Goal: Information Seeking & Learning: Learn about a topic

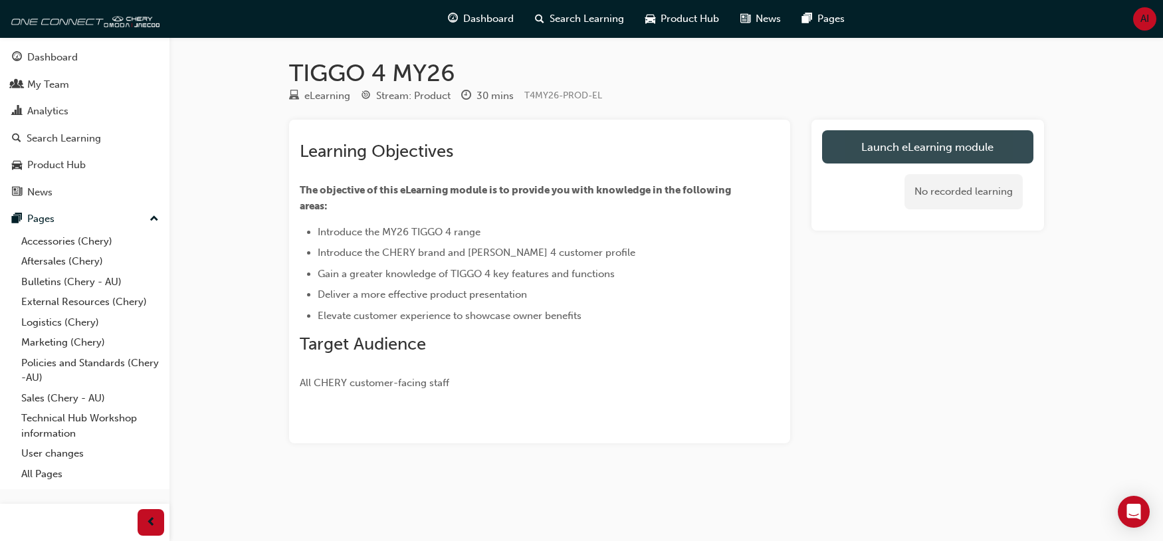
click at [953, 151] on link "Launch eLearning module" at bounding box center [927, 146] width 211 height 33
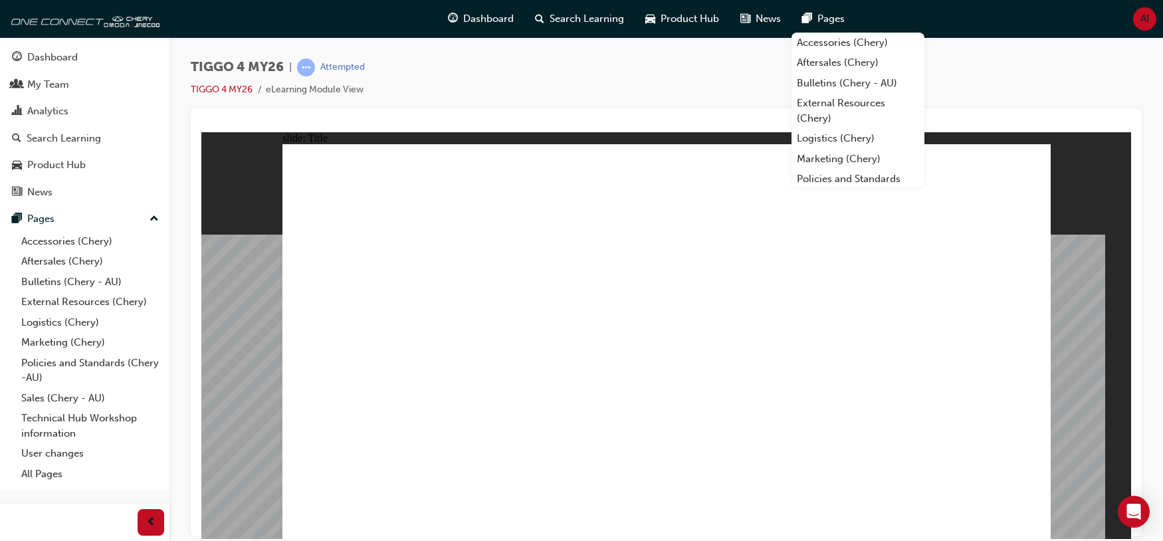
click at [1118, 89] on div "TIGGO 4 MY26 | Attempted TIGGO 4 MY26 eLearning Module View" at bounding box center [666, 83] width 951 height 50
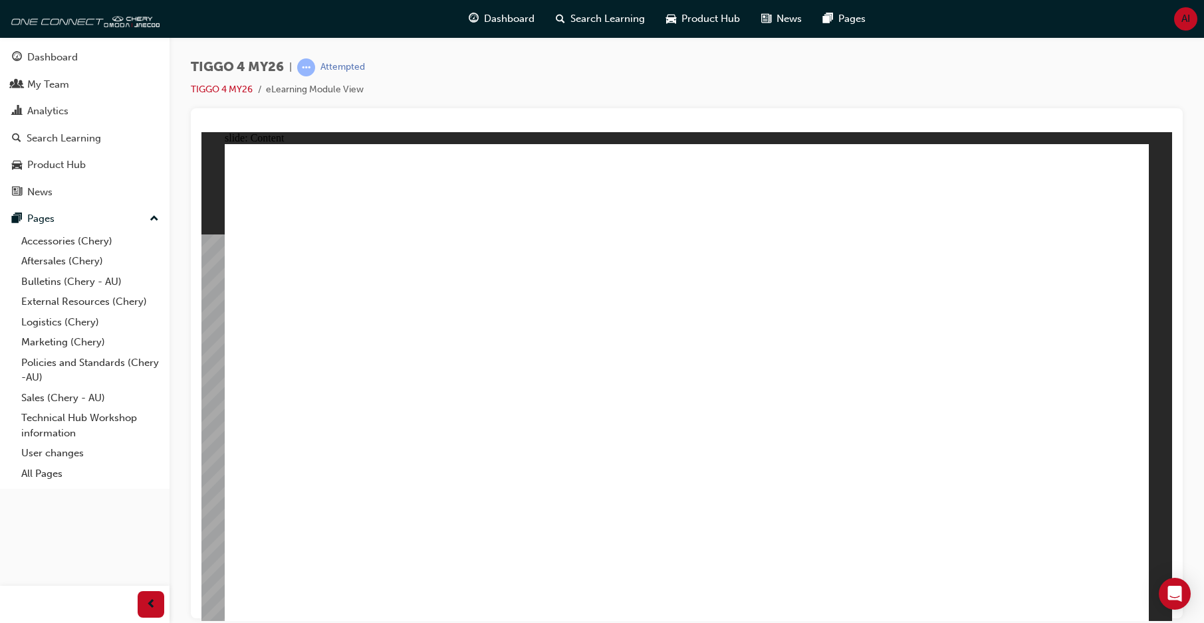
drag, startPoint x: 1046, startPoint y: 342, endPoint x: 1046, endPoint y: 350, distance: 8.0
drag, startPoint x: 1048, startPoint y: 475, endPoint x: 1053, endPoint y: 483, distance: 9.6
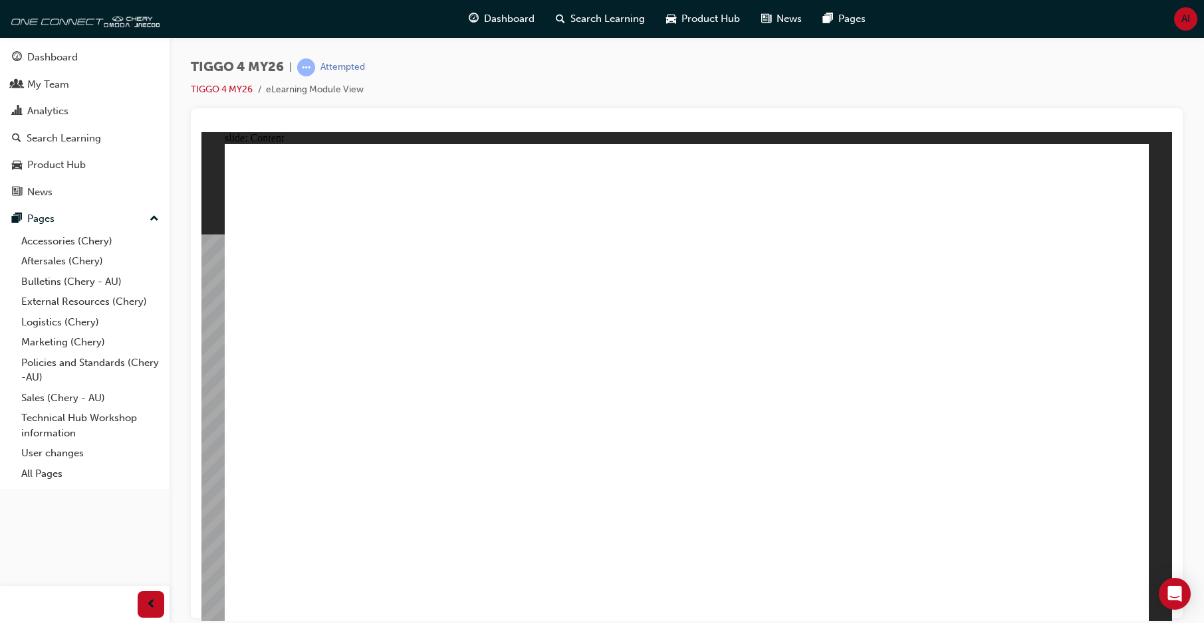
drag, startPoint x: 423, startPoint y: 447, endPoint x: 425, endPoint y: 413, distance: 34.7
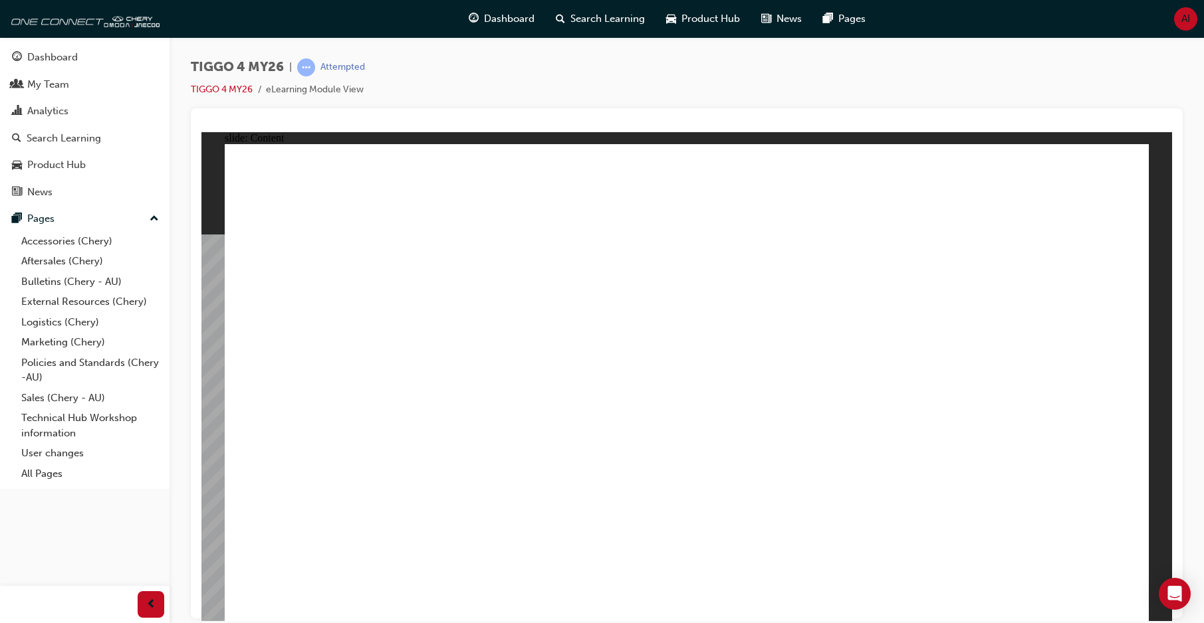
drag, startPoint x: 394, startPoint y: 214, endPoint x: 397, endPoint y: 307, distance: 93.1
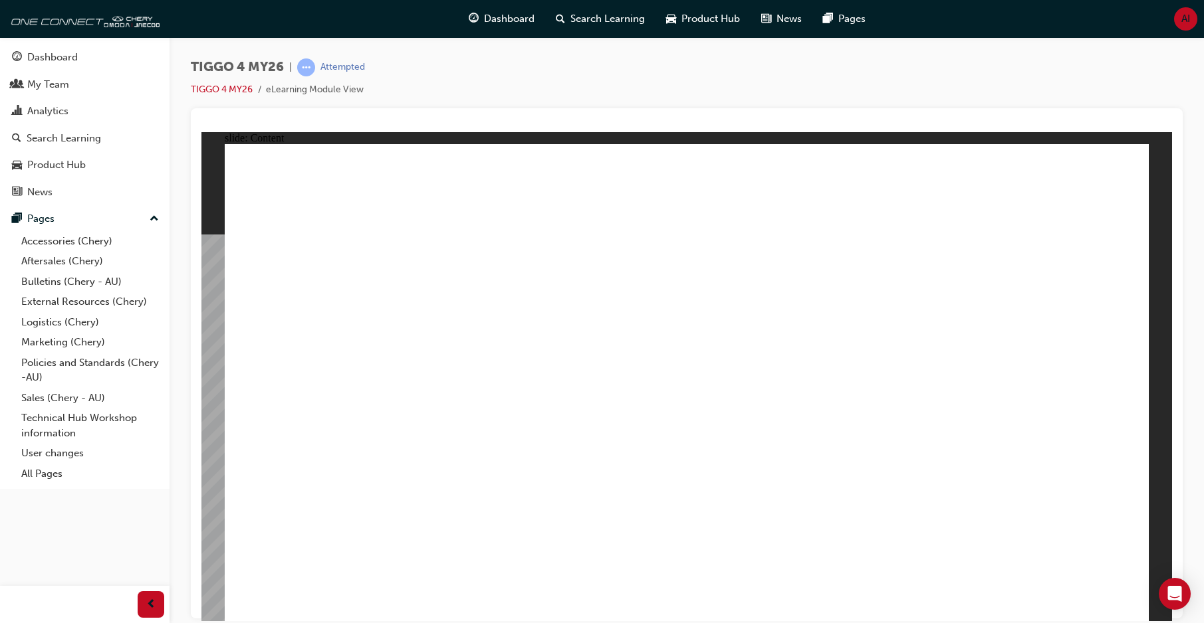
drag, startPoint x: 344, startPoint y: 399, endPoint x: 552, endPoint y: 399, distance: 208.7
drag, startPoint x: 556, startPoint y: 415, endPoint x: 336, endPoint y: 428, distance: 221.1
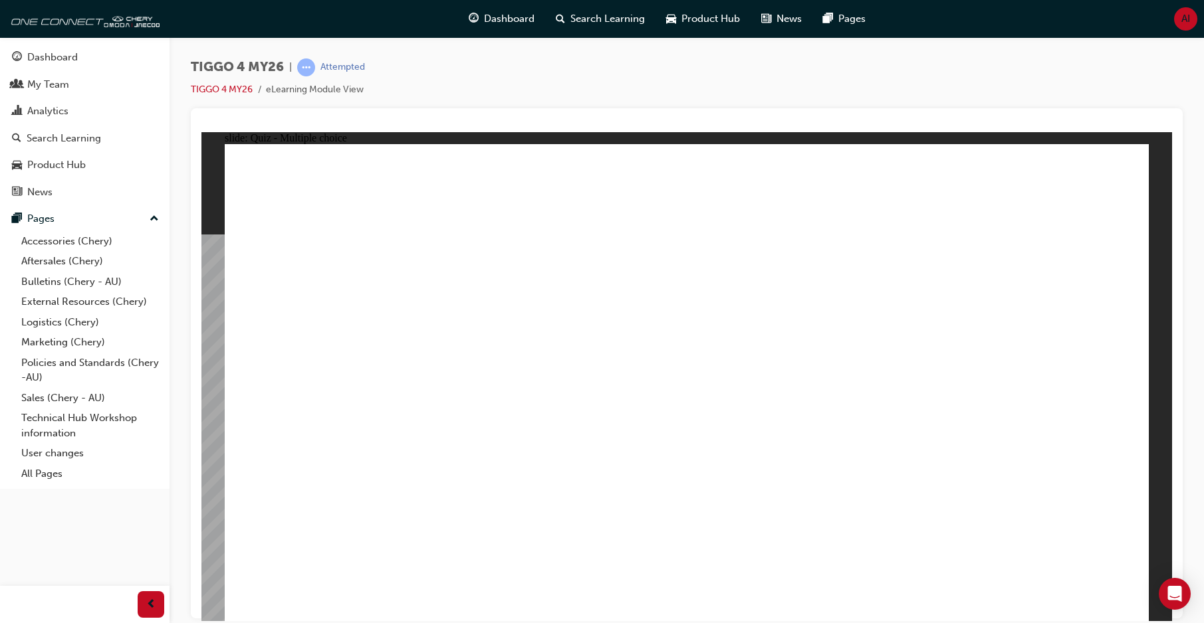
radio input "true"
drag, startPoint x: 848, startPoint y: 308, endPoint x: 333, endPoint y: 497, distance: 548.3
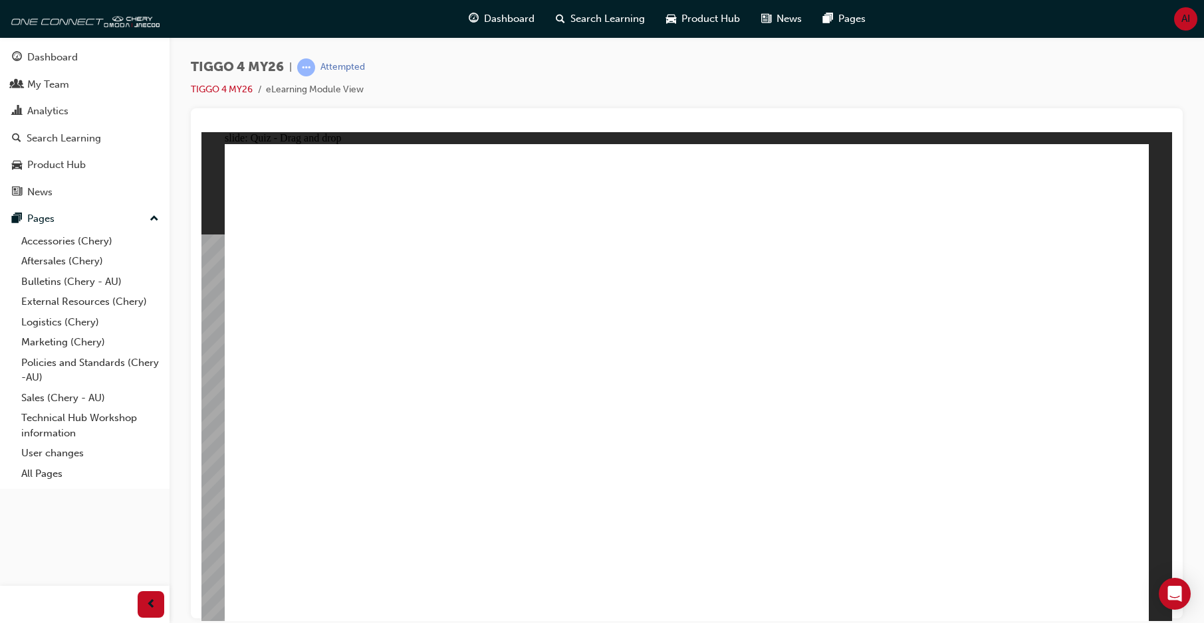
drag, startPoint x: 526, startPoint y: 312, endPoint x: 548, endPoint y: 501, distance: 190.6
drag, startPoint x: 342, startPoint y: 316, endPoint x: 703, endPoint y: 507, distance: 408.5
drag, startPoint x: 705, startPoint y: 315, endPoint x: 879, endPoint y: 499, distance: 253.4
drag, startPoint x: 1050, startPoint y: 314, endPoint x: 1051, endPoint y: 447, distance: 132.9
drag, startPoint x: 1000, startPoint y: 298, endPoint x: 1000, endPoint y: 492, distance: 194.1
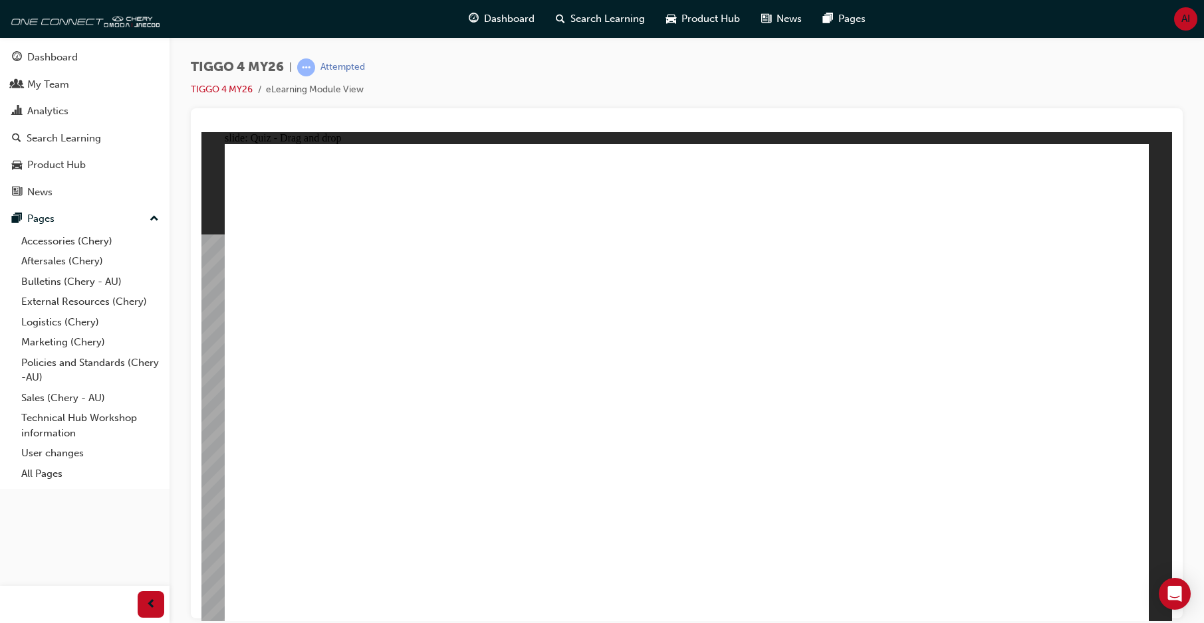
radio input "true"
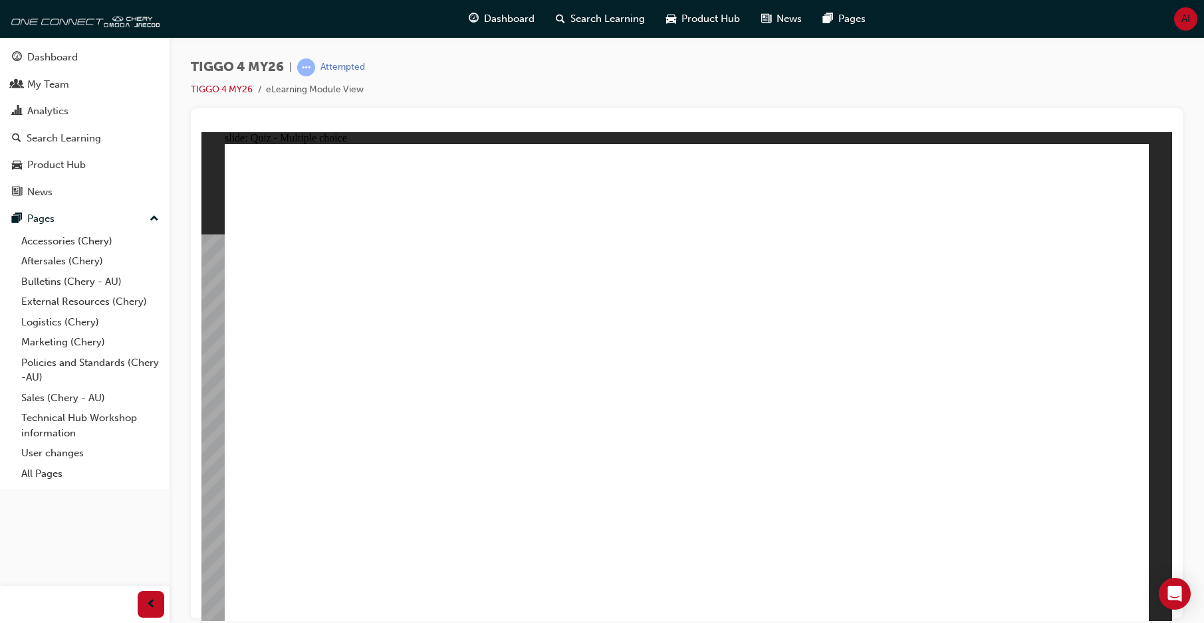
radio input "true"
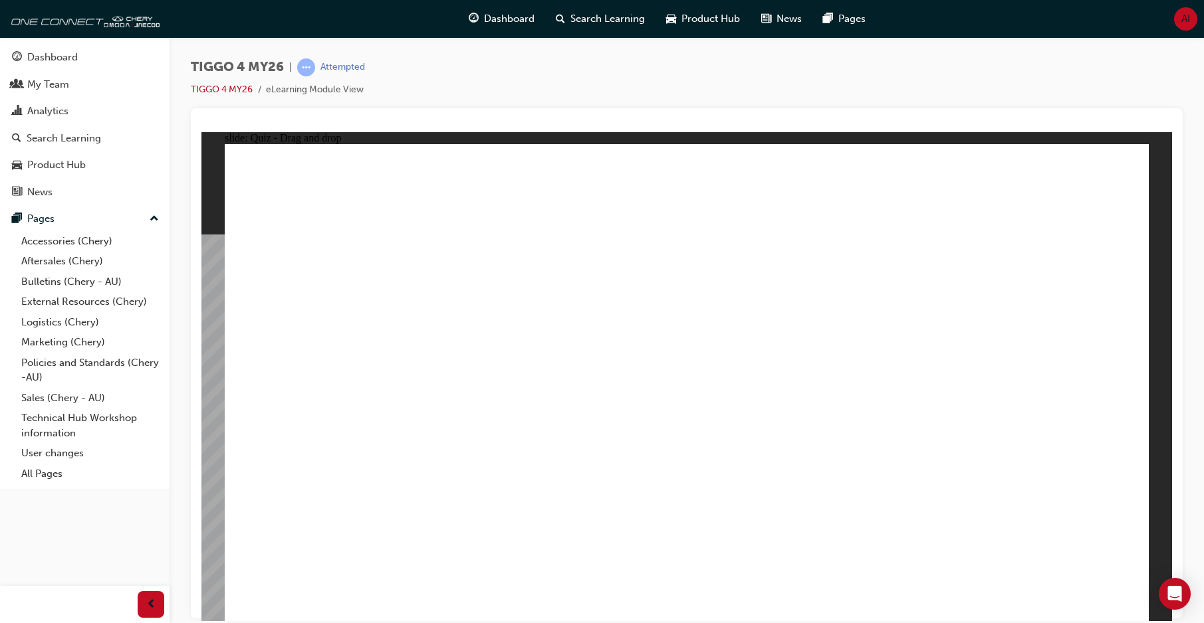
drag, startPoint x: 511, startPoint y: 336, endPoint x: 761, endPoint y: 308, distance: 251.5
drag, startPoint x: 564, startPoint y: 384, endPoint x: 1025, endPoint y: 296, distance: 469.7
drag, startPoint x: 542, startPoint y: 443, endPoint x: 1018, endPoint y: 341, distance: 486.7
drag, startPoint x: 368, startPoint y: 442, endPoint x: 1026, endPoint y: 380, distance: 660.3
drag, startPoint x: 351, startPoint y: 340, endPoint x: 799, endPoint y: 331, distance: 448.1
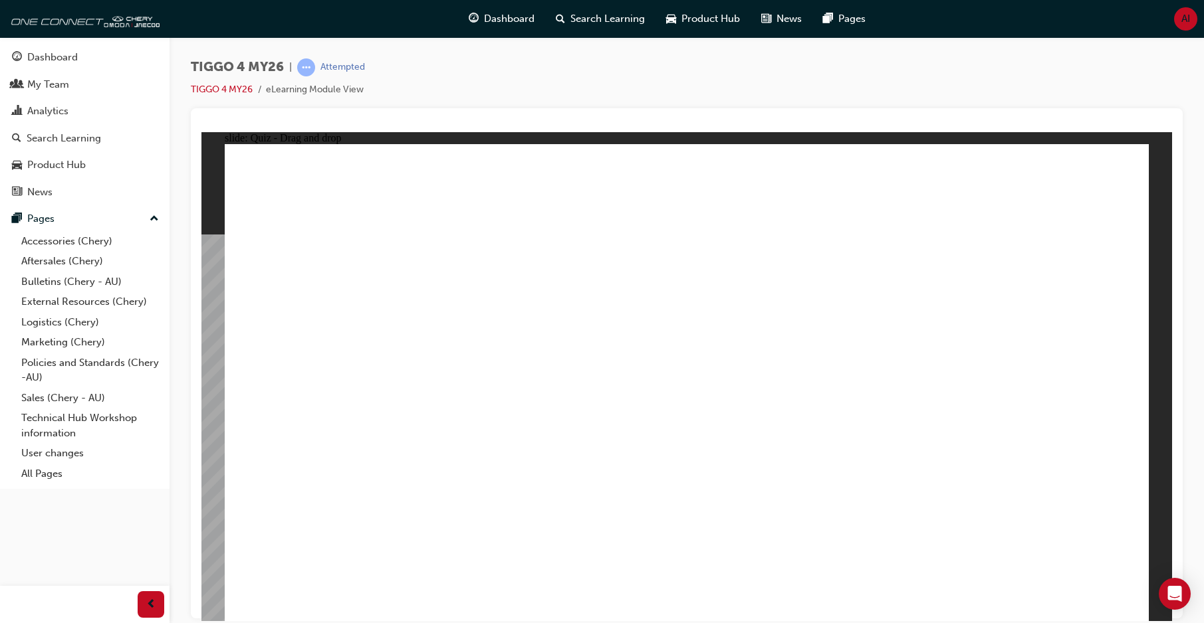
drag, startPoint x: 340, startPoint y: 392, endPoint x: 1034, endPoint y: 390, distance: 694.6
drag, startPoint x: 332, startPoint y: 484, endPoint x: 968, endPoint y: 426, distance: 639.4
click at [598, 419] on button "OK" at bounding box center [586, 412] width 23 height 14
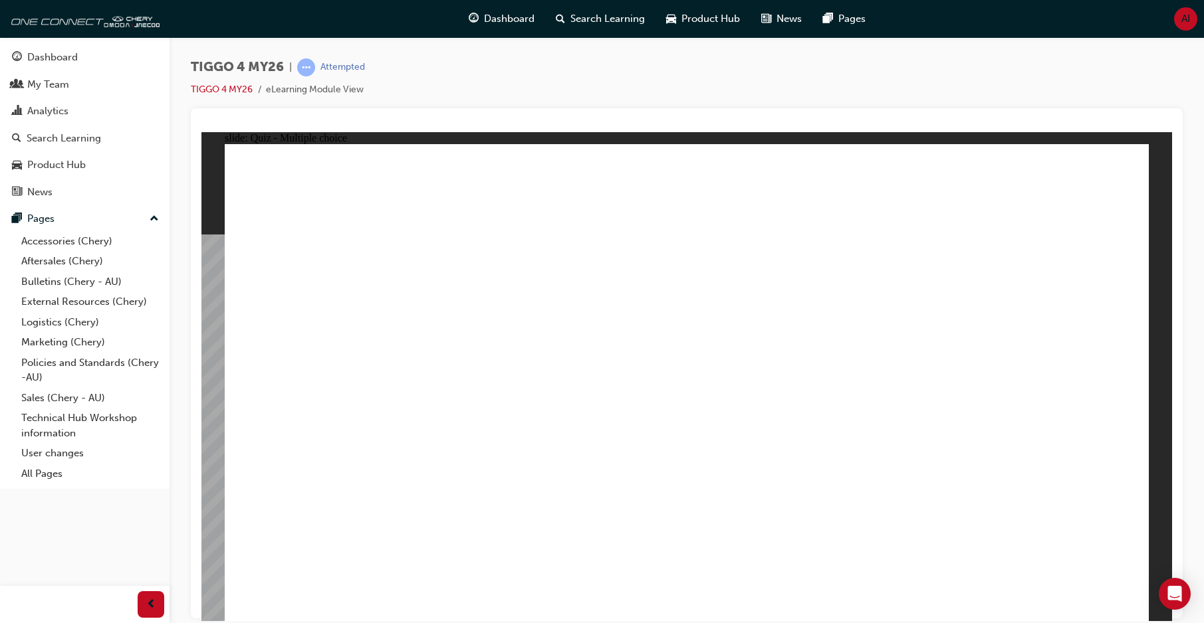
radio input "true"
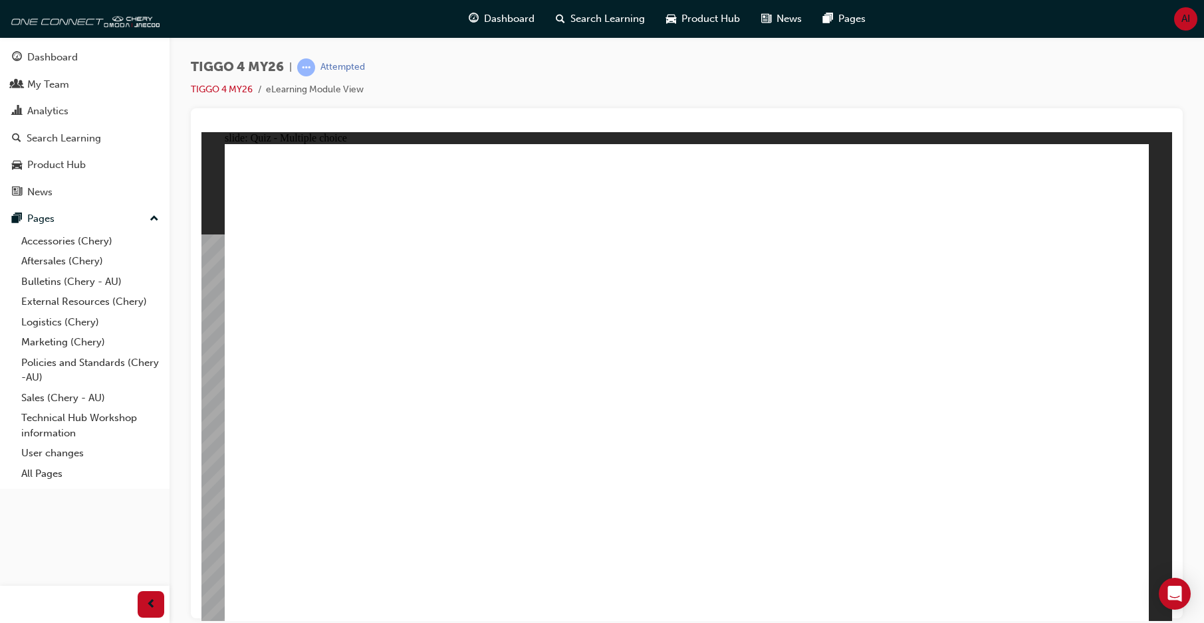
radio input "true"
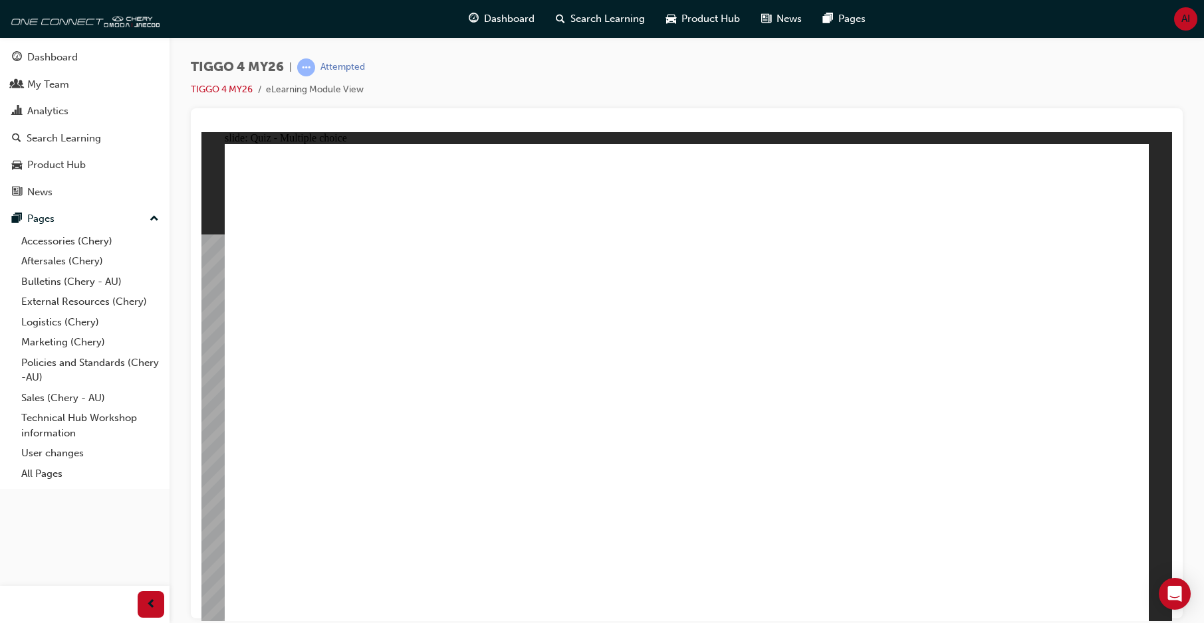
radio input "true"
drag, startPoint x: 642, startPoint y: 348, endPoint x: 673, endPoint y: 341, distance: 32.1
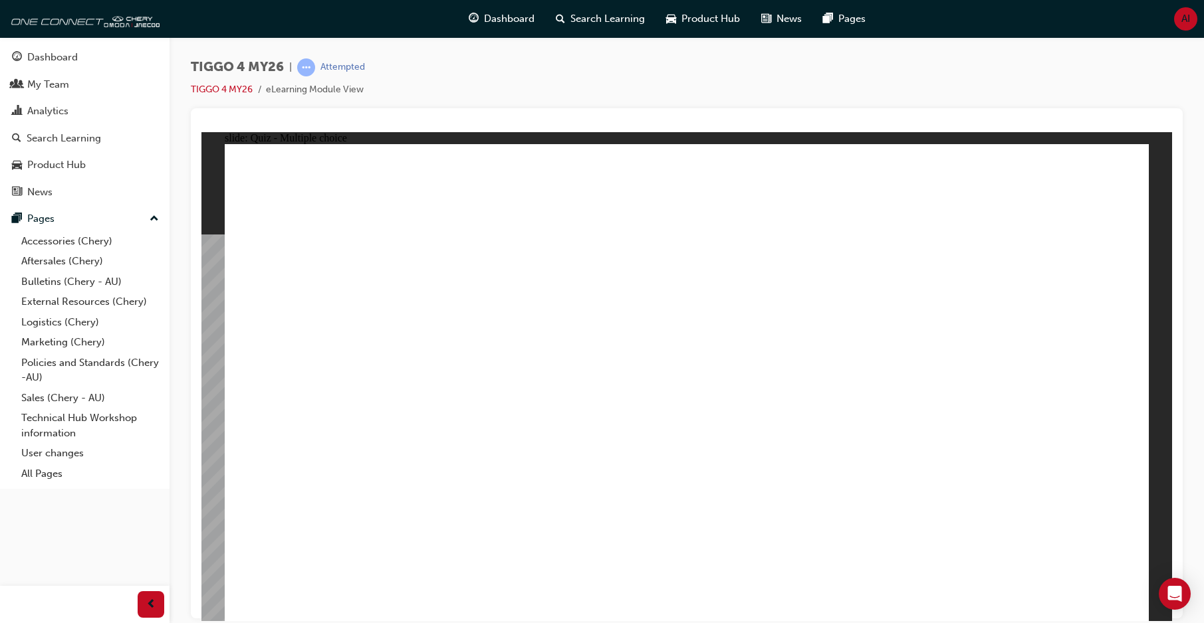
radio input "true"
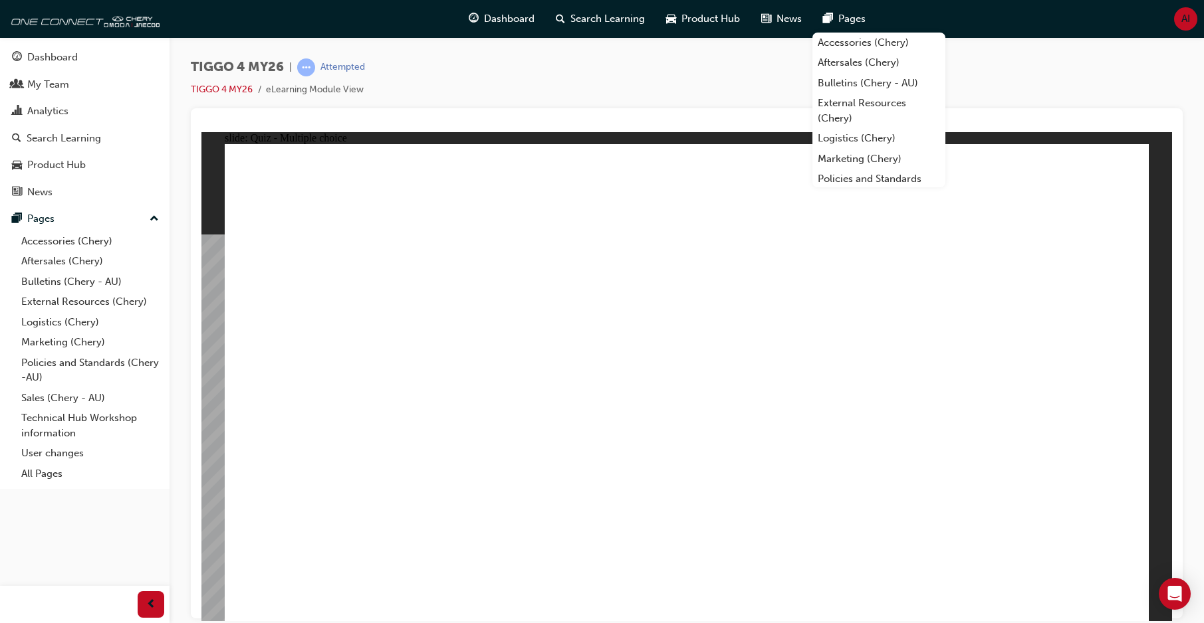
radio input "true"
drag, startPoint x: 581, startPoint y: 441, endPoint x: 573, endPoint y: 455, distance: 15.5
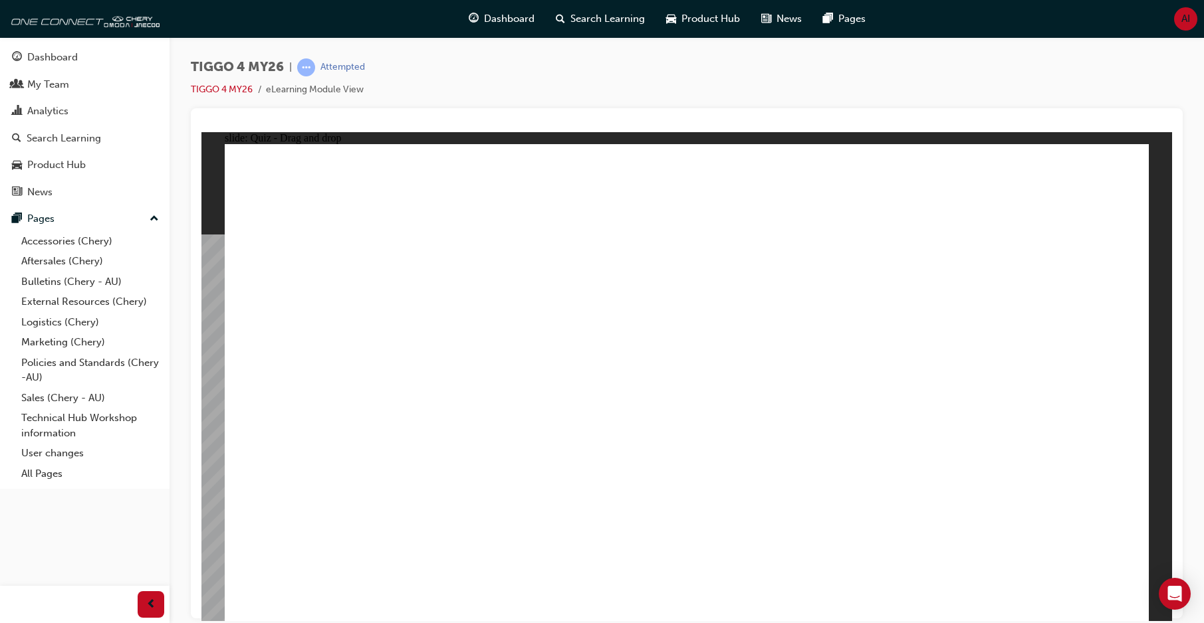
drag, startPoint x: 321, startPoint y: 305, endPoint x: 692, endPoint y: 484, distance: 411.8
drag, startPoint x: 515, startPoint y: 306, endPoint x: 509, endPoint y: 497, distance: 190.9
drag, startPoint x: 676, startPoint y: 302, endPoint x: 867, endPoint y: 495, distance: 271.2
drag, startPoint x: 856, startPoint y: 298, endPoint x: 332, endPoint y: 474, distance: 553.2
drag, startPoint x: 1044, startPoint y: 292, endPoint x: 1072, endPoint y: 462, distance: 172.4
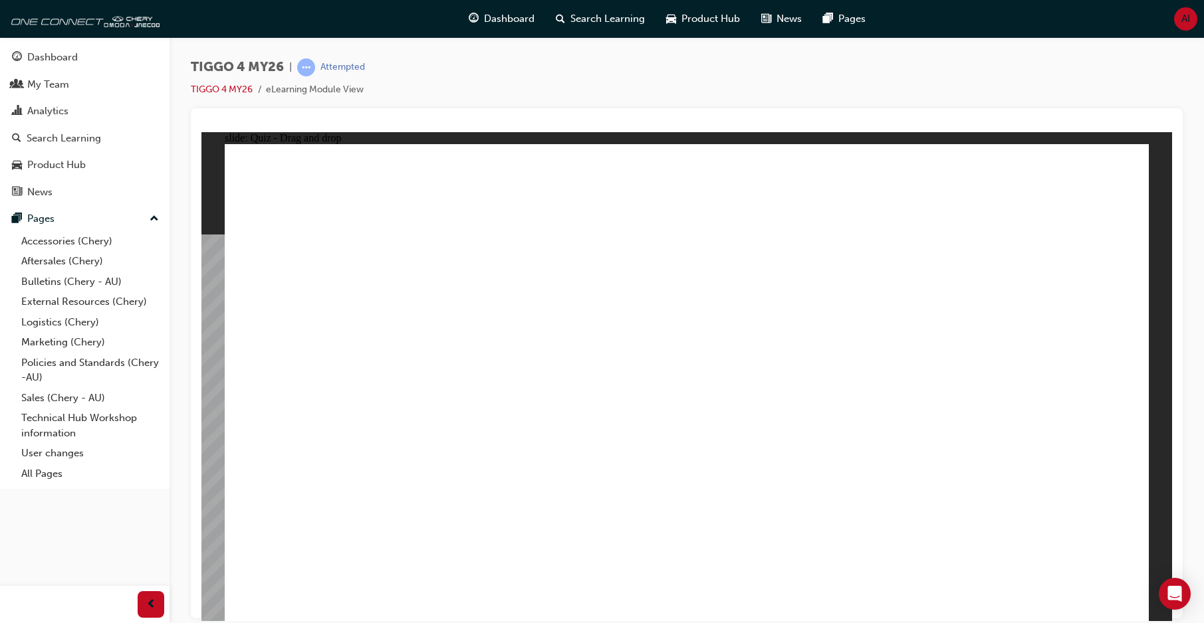
radio input "true"
radio input "false"
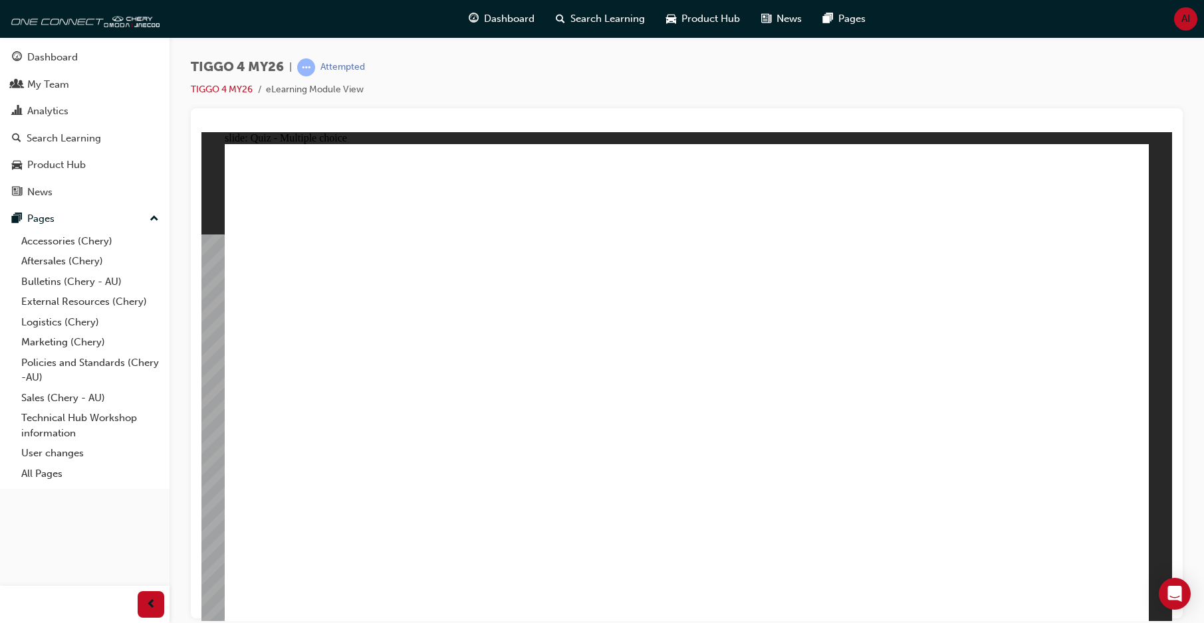
radio input "true"
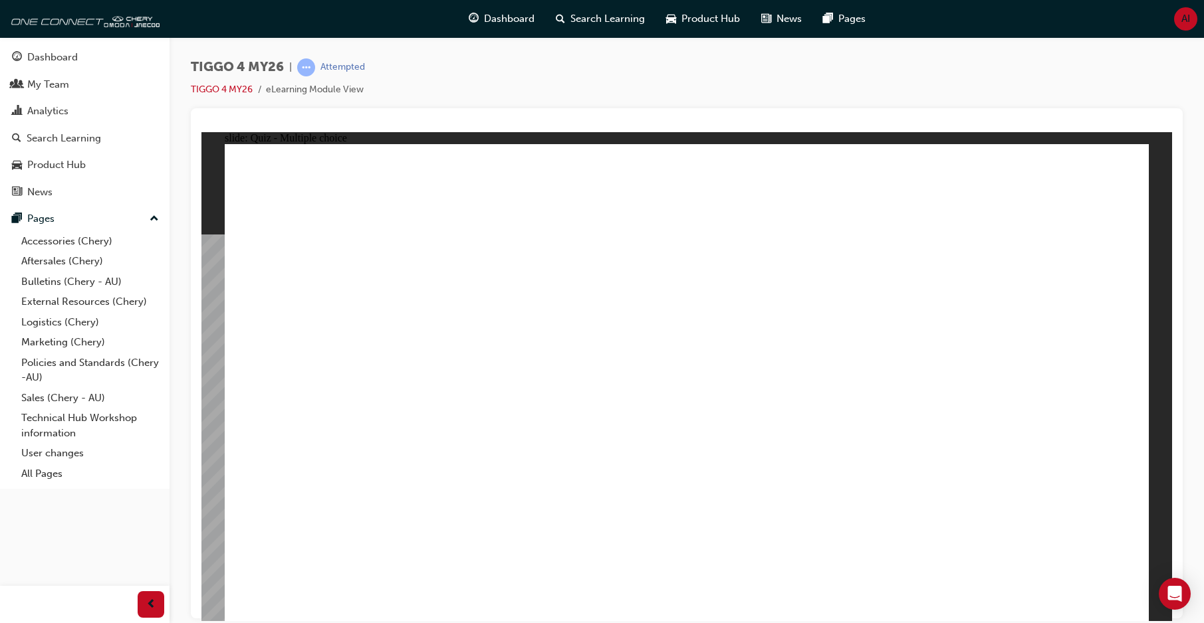
drag, startPoint x: 378, startPoint y: 340, endPoint x: 825, endPoint y: 314, distance: 448.1
drag, startPoint x: 528, startPoint y: 388, endPoint x: 949, endPoint y: 344, distance: 422.5
drag, startPoint x: 360, startPoint y: 390, endPoint x: 816, endPoint y: 368, distance: 456.5
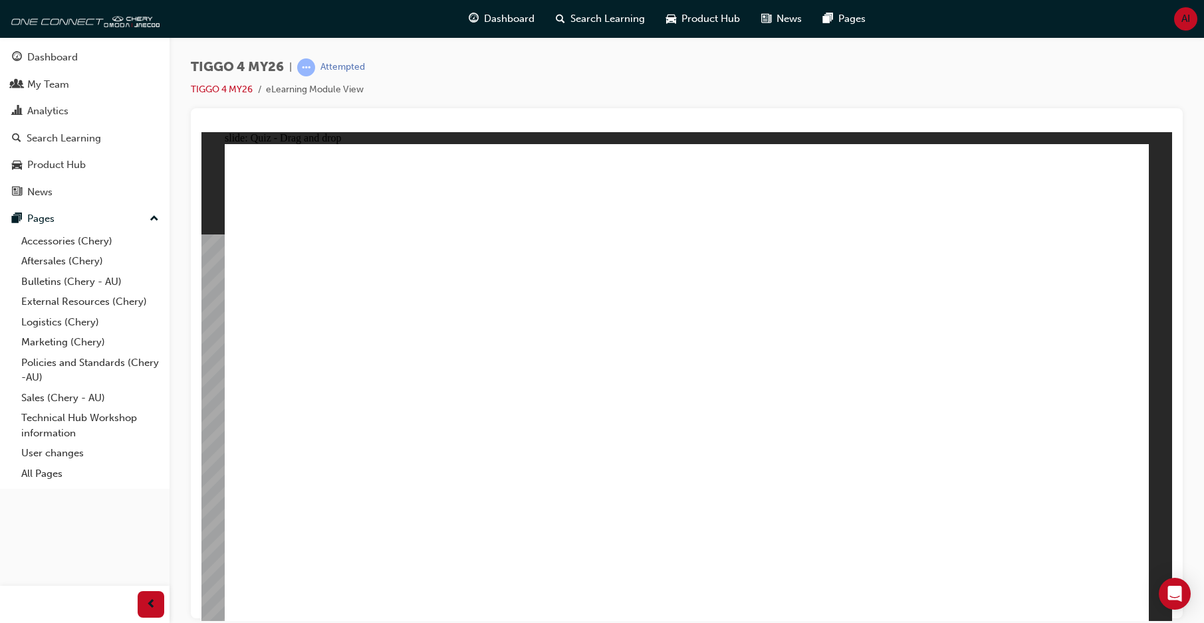
drag, startPoint x: 540, startPoint y: 435, endPoint x: 965, endPoint y: 362, distance: 431.0
drag, startPoint x: 520, startPoint y: 348, endPoint x: 719, endPoint y: 356, distance: 198.2
drag, startPoint x: 357, startPoint y: 437, endPoint x: 869, endPoint y: 431, distance: 512.5
drag, startPoint x: 376, startPoint y: 497, endPoint x: 1051, endPoint y: 416, distance: 679.5
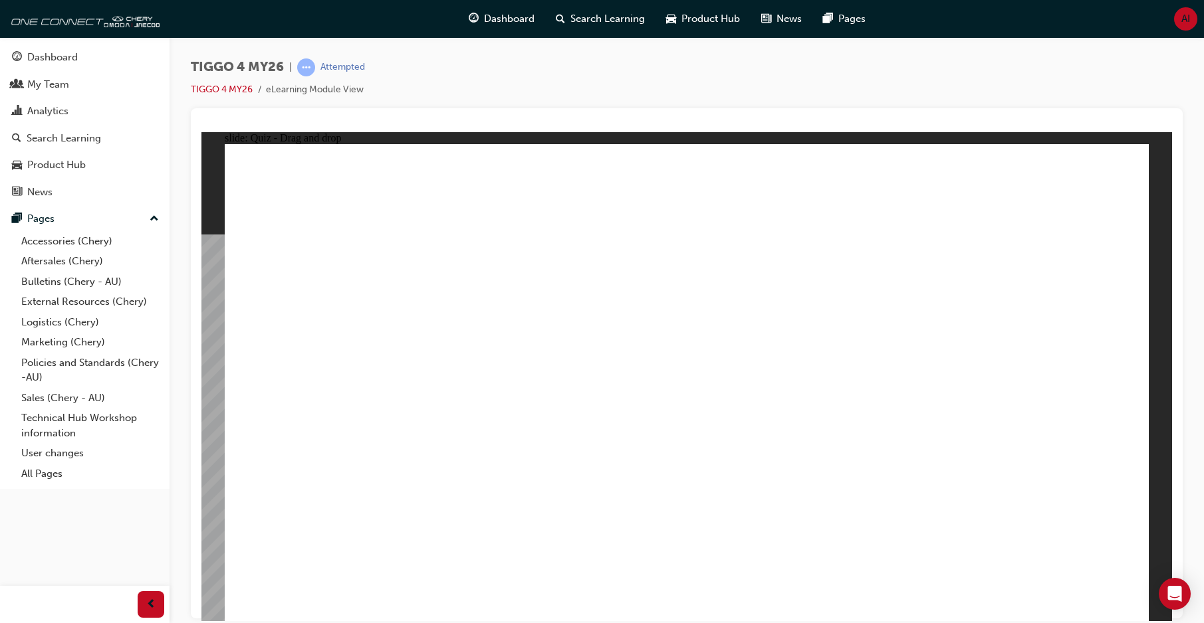
radio input "true"
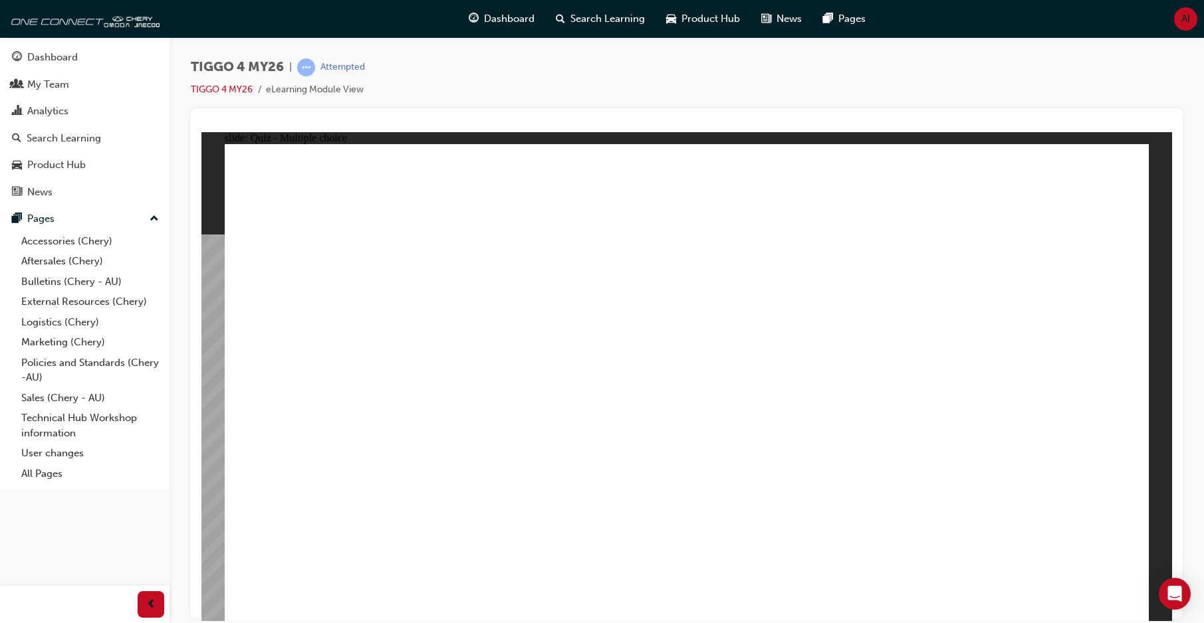
radio input "true"
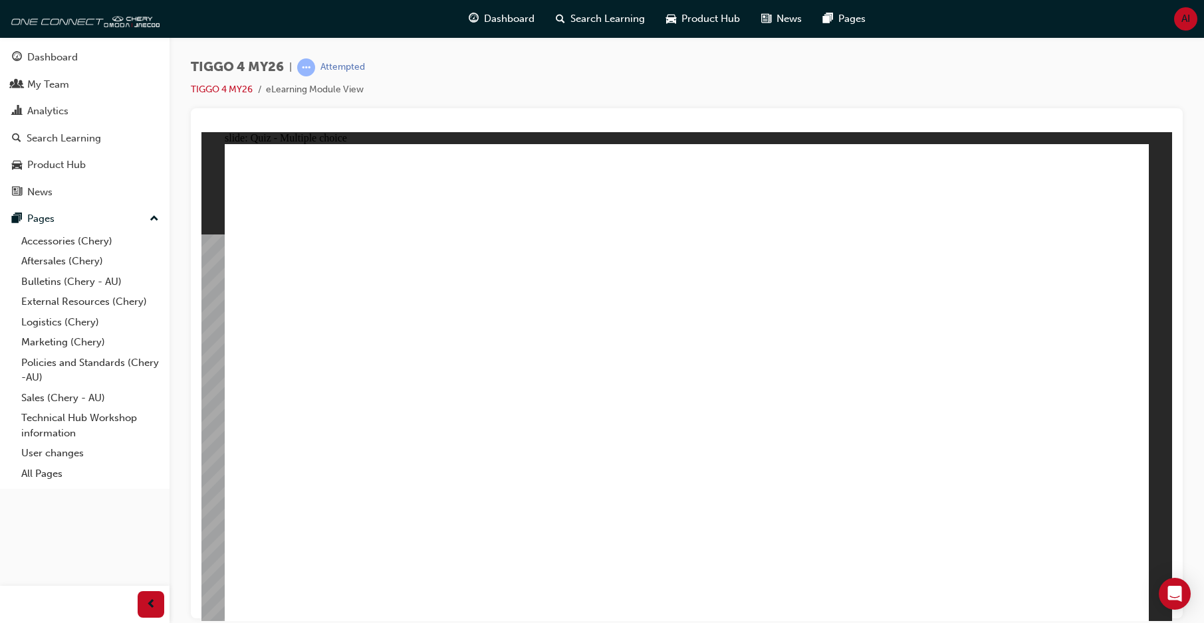
radio input "true"
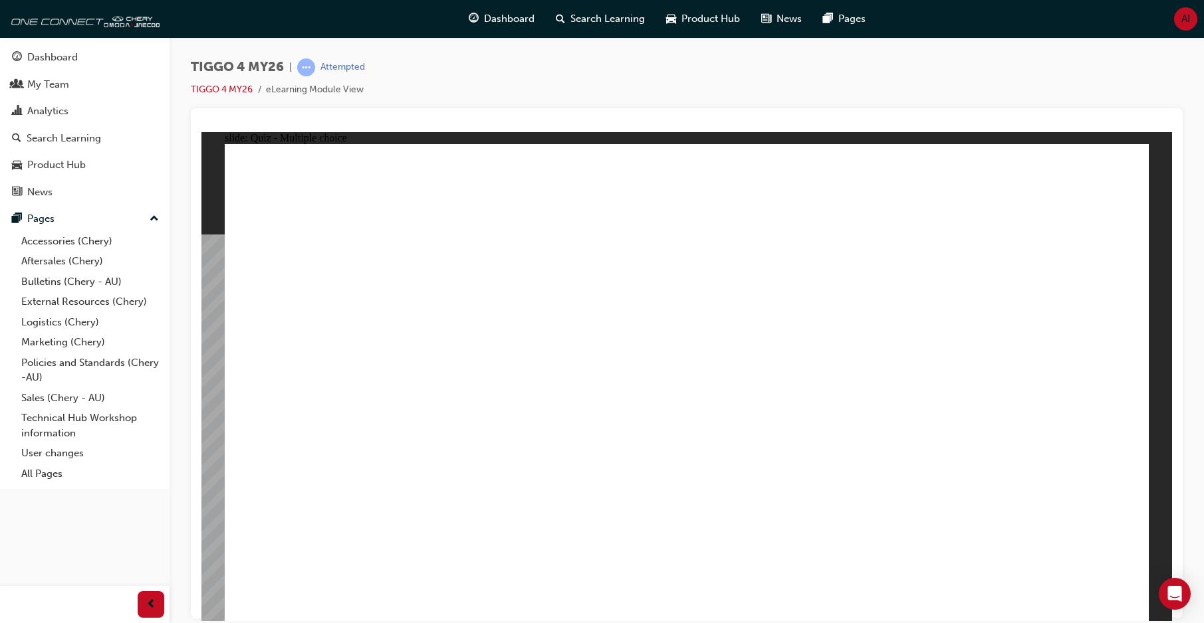
radio input "true"
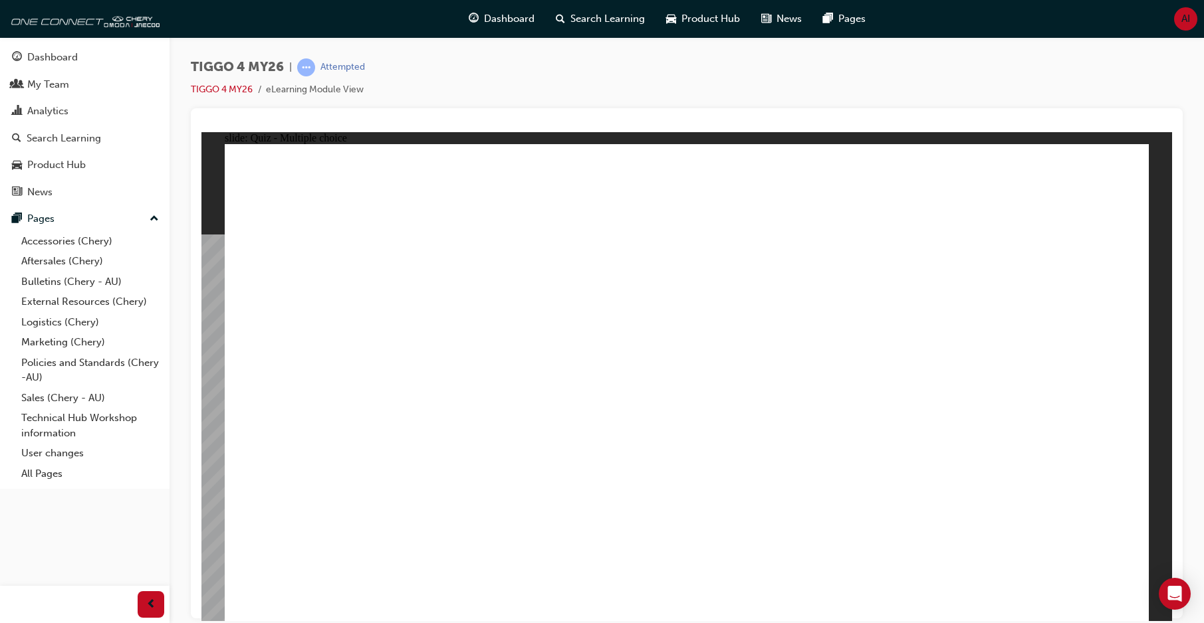
radio input "true"
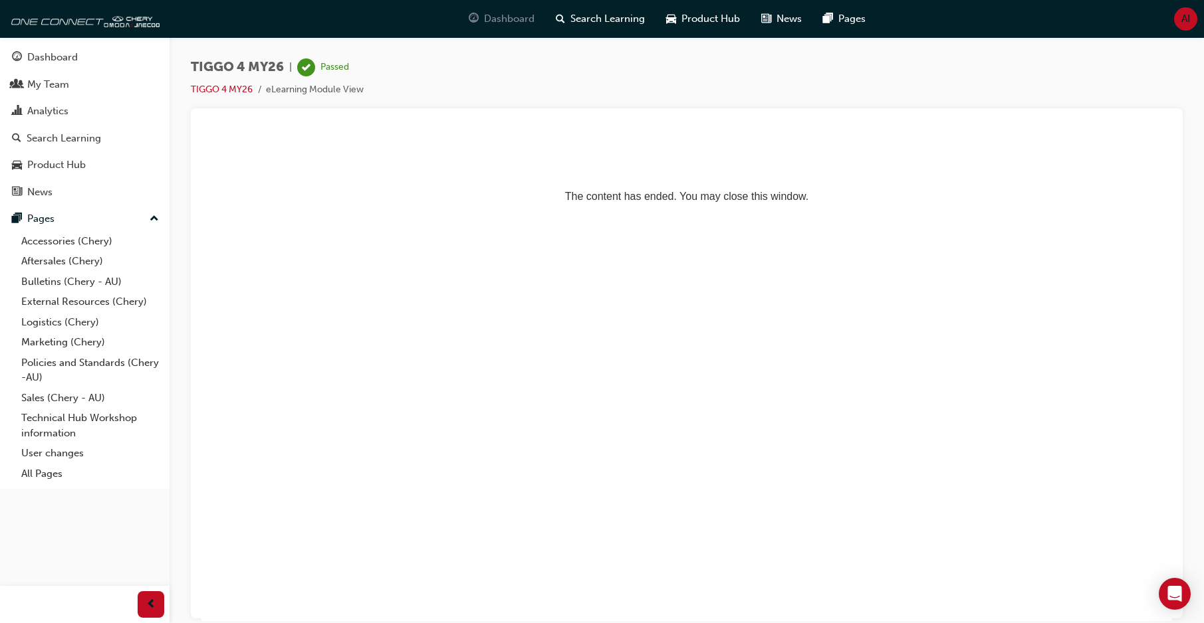
click at [515, 16] on span "Dashboard" at bounding box center [509, 18] width 51 height 15
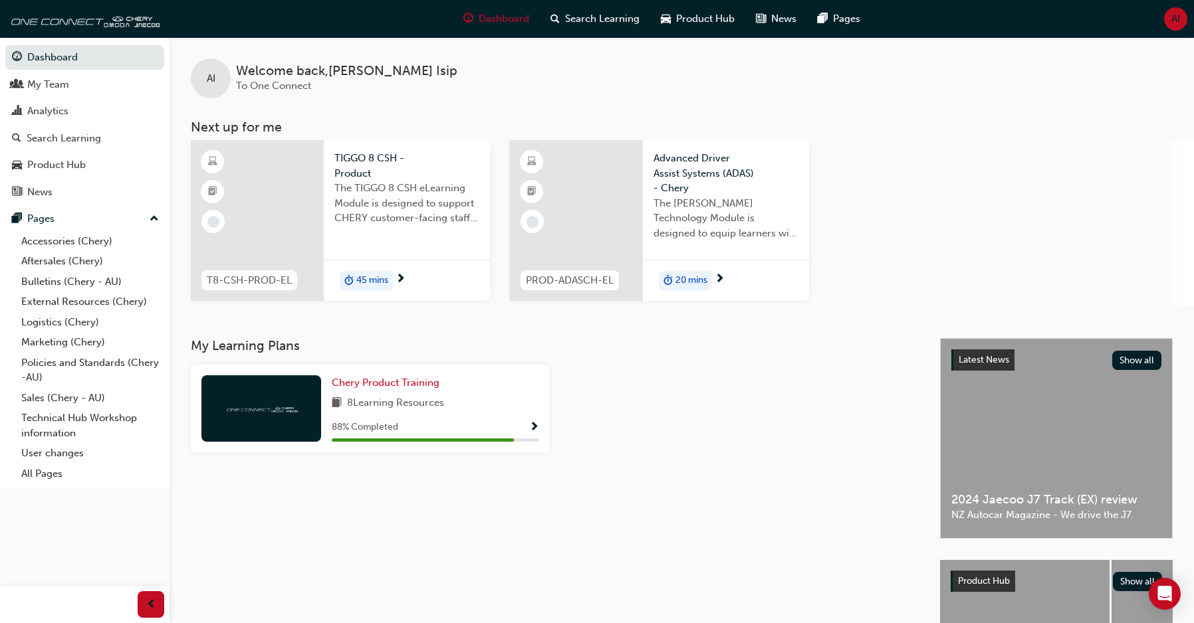
click at [521, 423] on div "88 % Completed" at bounding box center [435, 427] width 207 height 17
click at [534, 427] on span "Show Progress" at bounding box center [534, 428] width 10 height 12
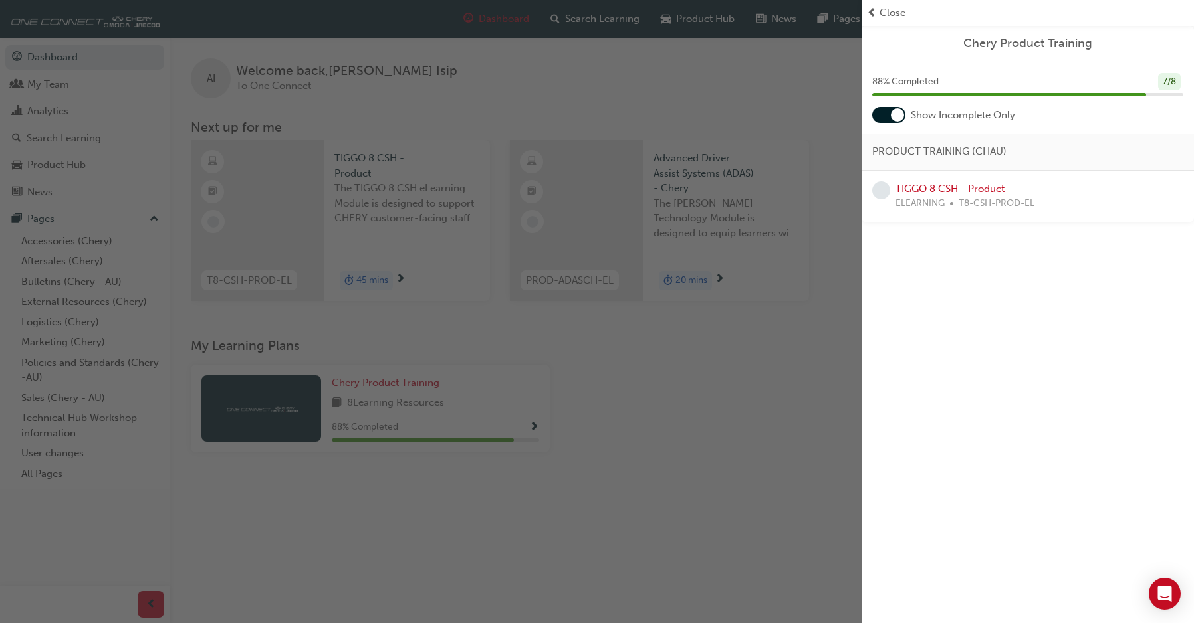
click at [790, 305] on div "button" at bounding box center [430, 311] width 861 height 623
